Goal: Information Seeking & Learning: Learn about a topic

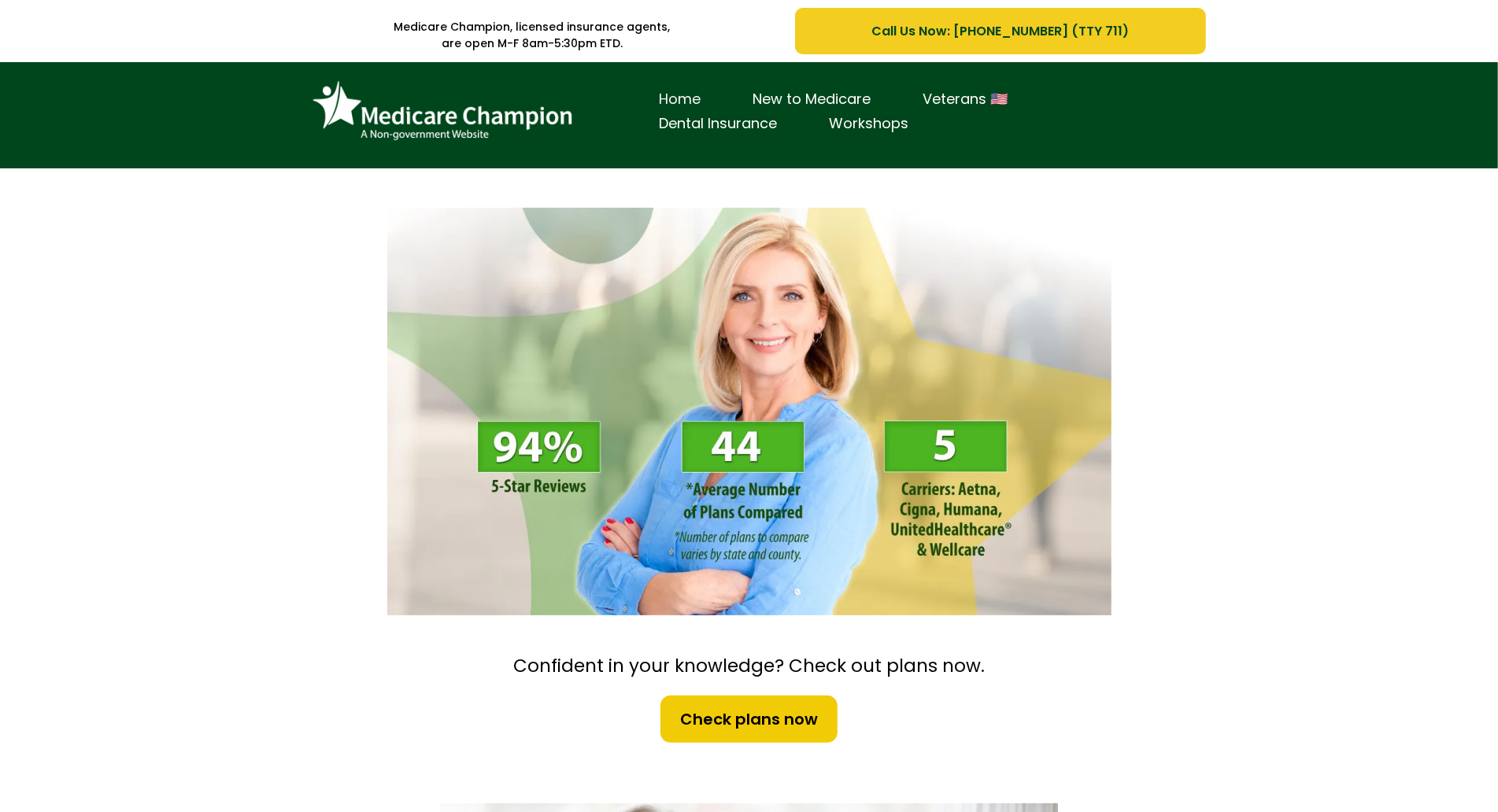
click at [668, 92] on link "Home" at bounding box center [680, 100] width 93 height 25
click at [149, 88] on div "Home New to Medicare Veterans 🇺🇸 Dental Insurance Workshops" at bounding box center [749, 115] width 1498 height 106
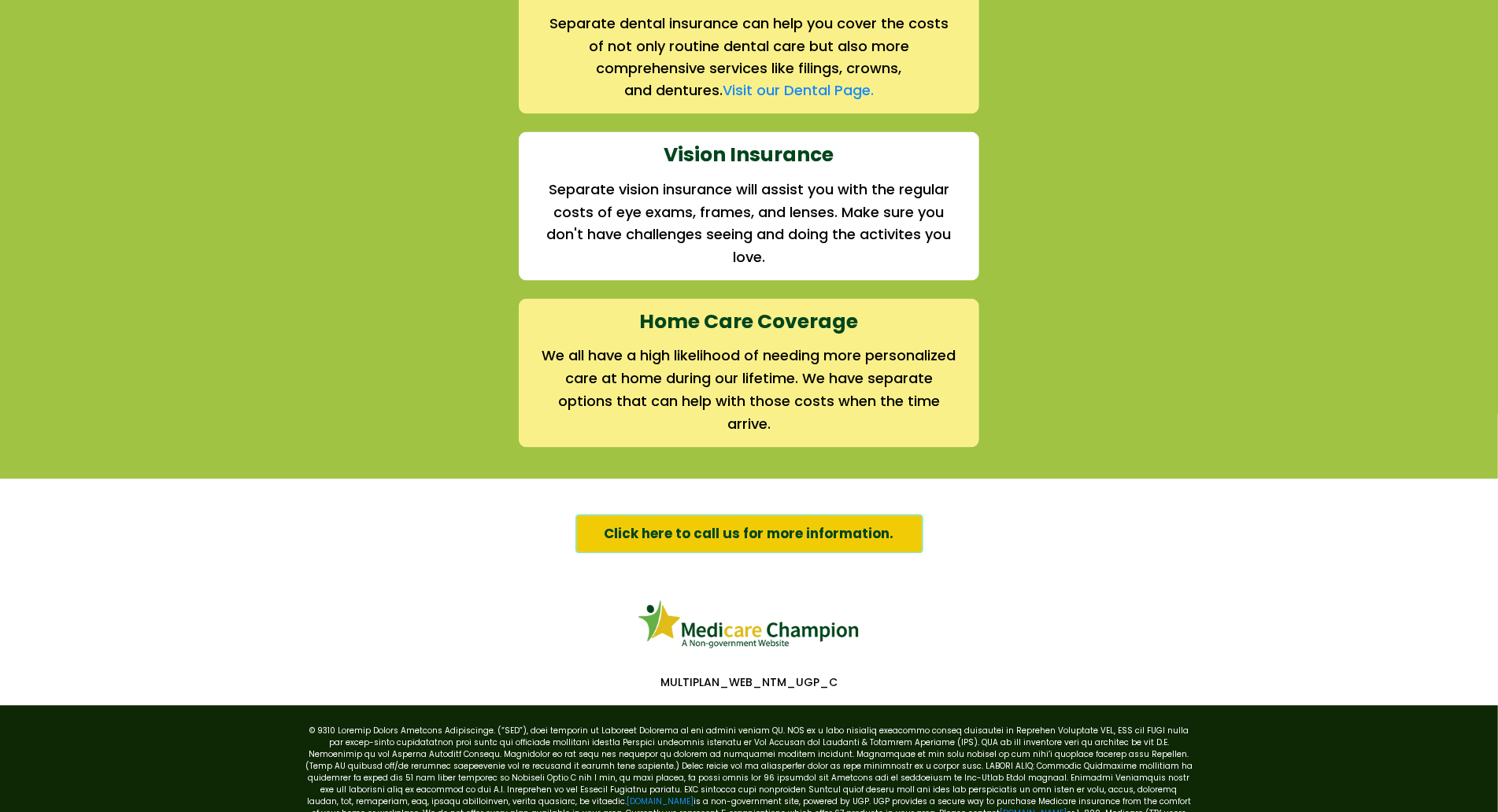
scroll to position [2306, 0]
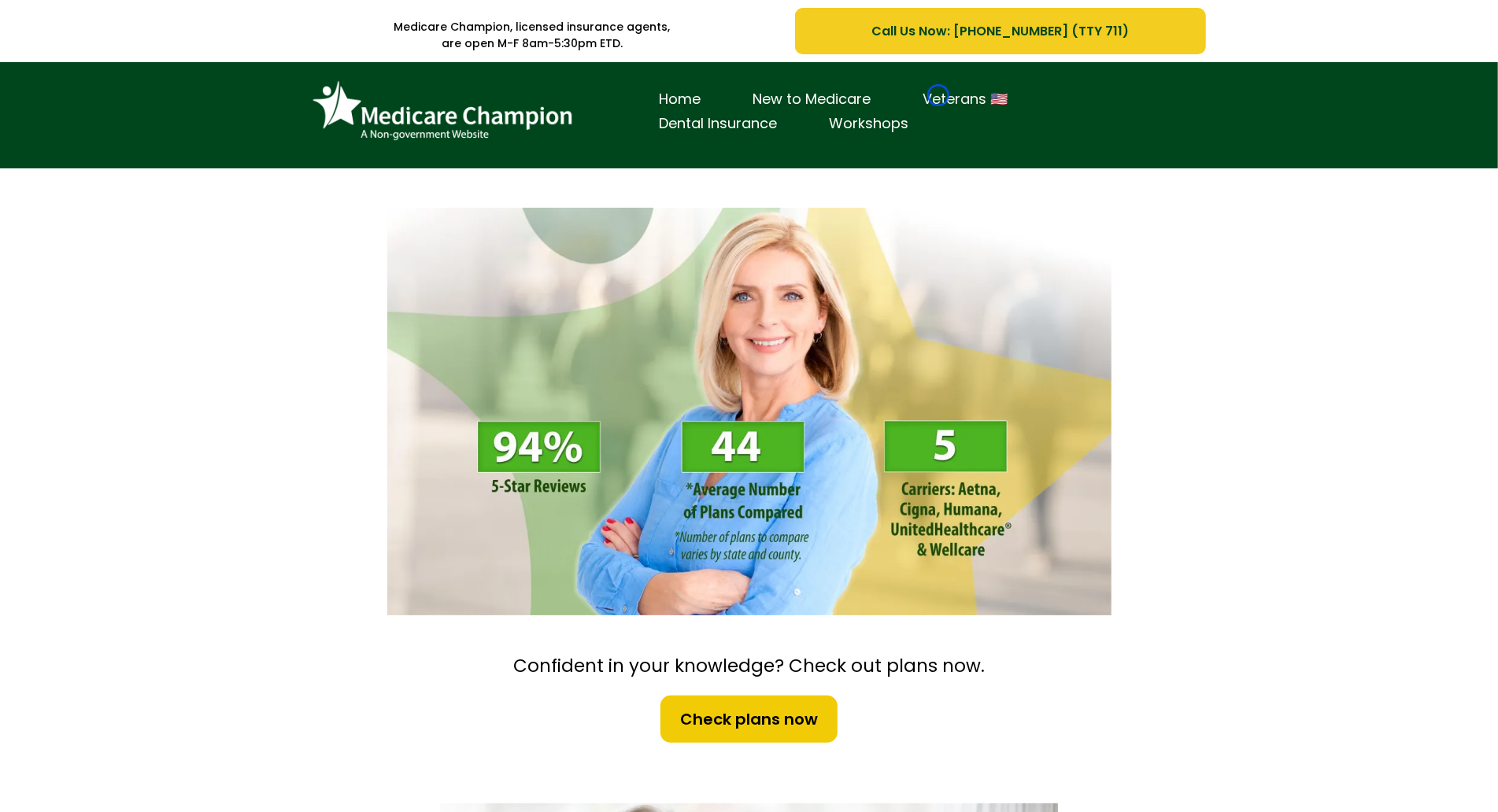
click at [938, 95] on link "Veterans 🇺🇸" at bounding box center [966, 100] width 137 height 25
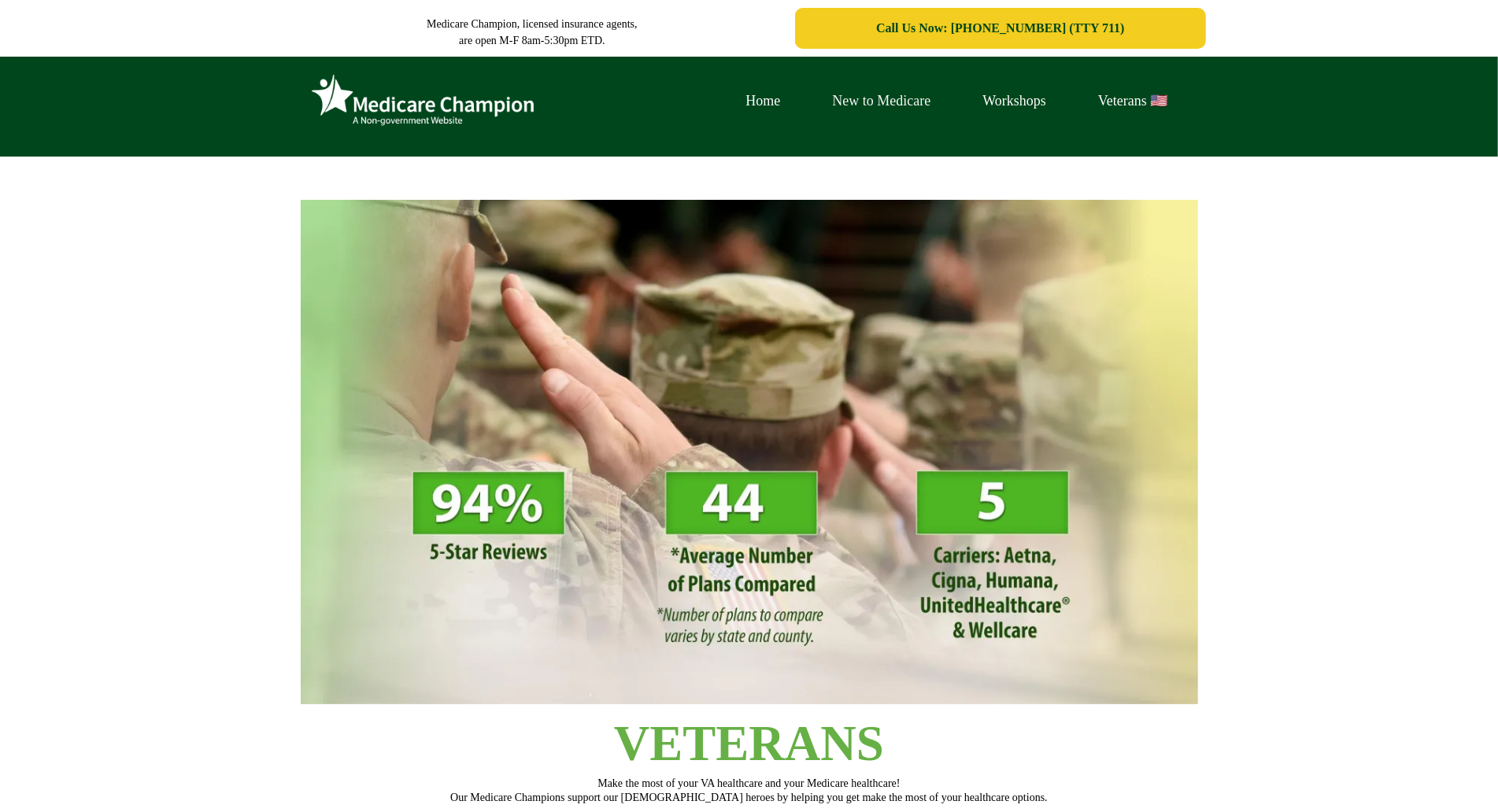
click at [938, 95] on link "New to Medicare" at bounding box center [882, 101] width 151 height 25
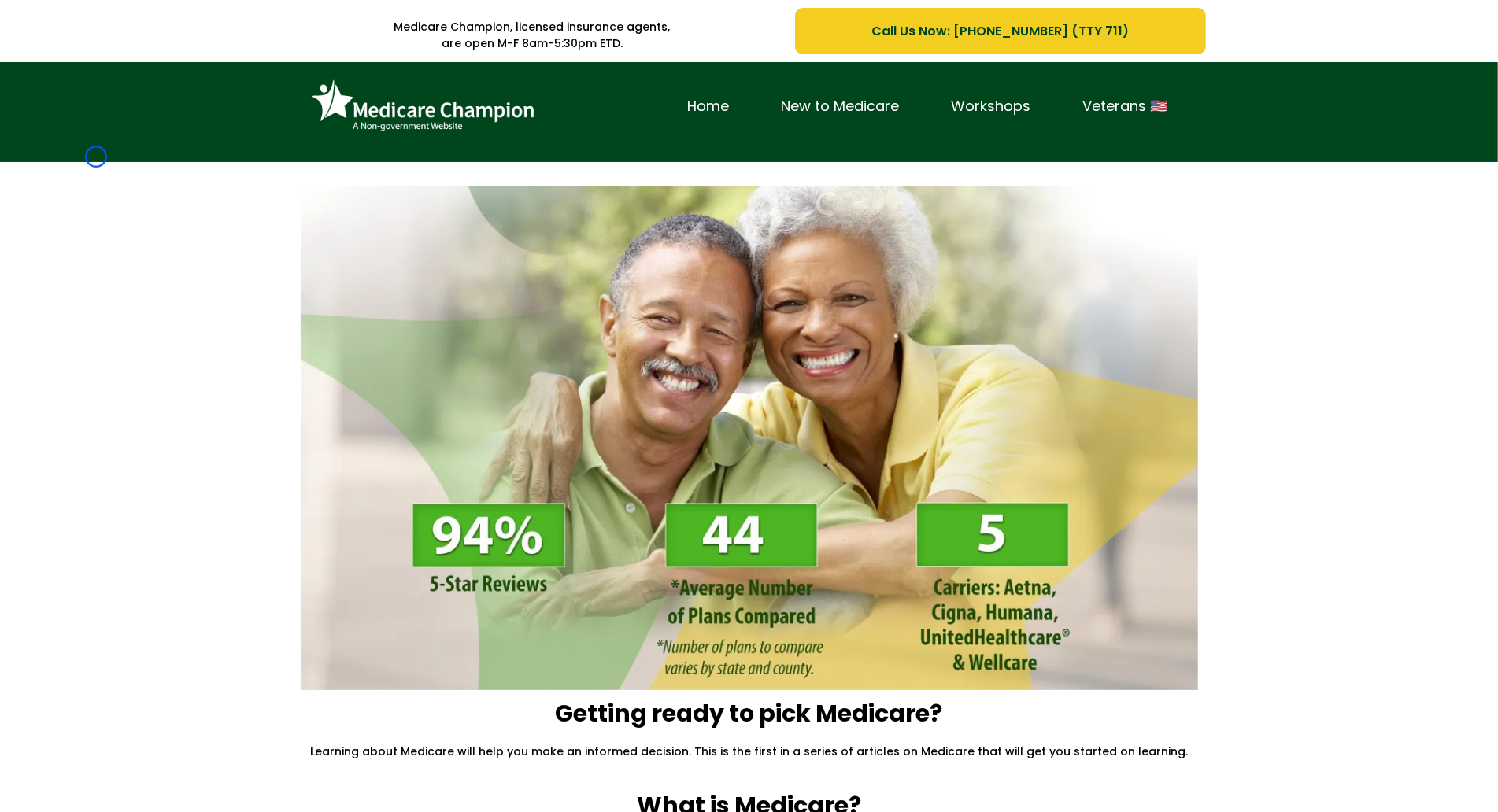
click at [96, 156] on div "Home New to Medicare Workshops Veterans 🇺🇸" at bounding box center [749, 112] width 1498 height 100
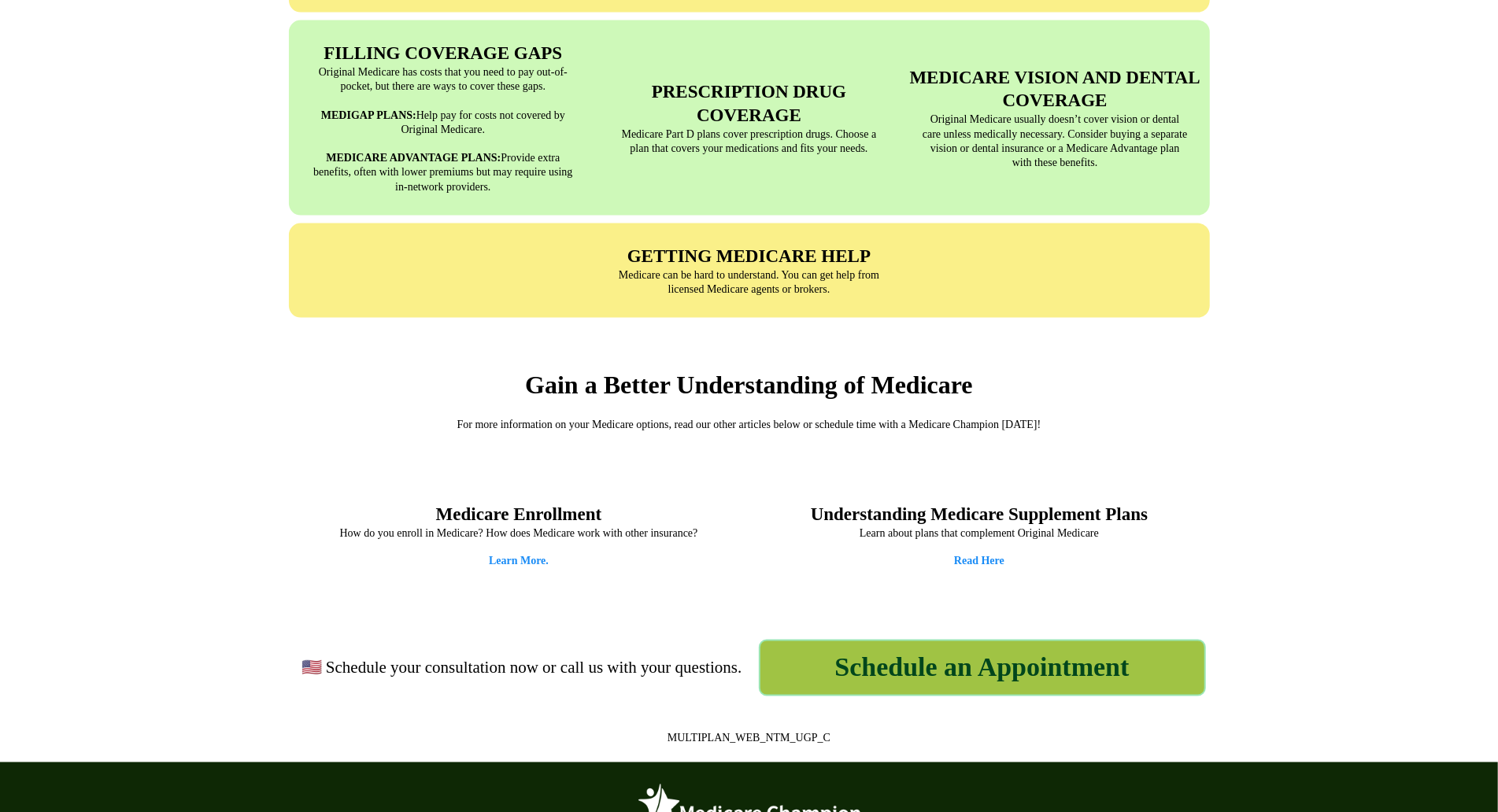
scroll to position [1807, 0]
